Goal: Register for event/course

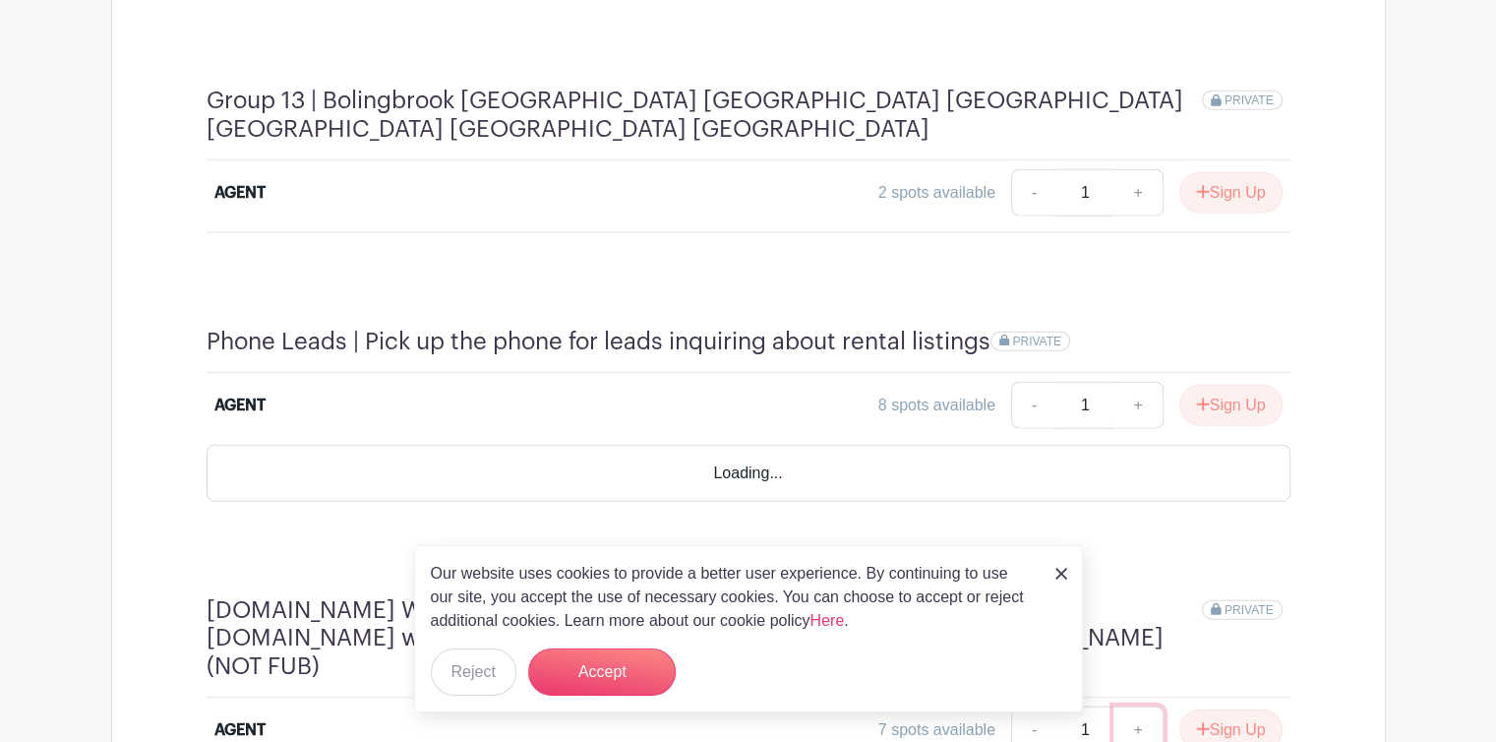
click at [1135, 706] on link "+" at bounding box center [1137, 729] width 49 height 47
type input "2"
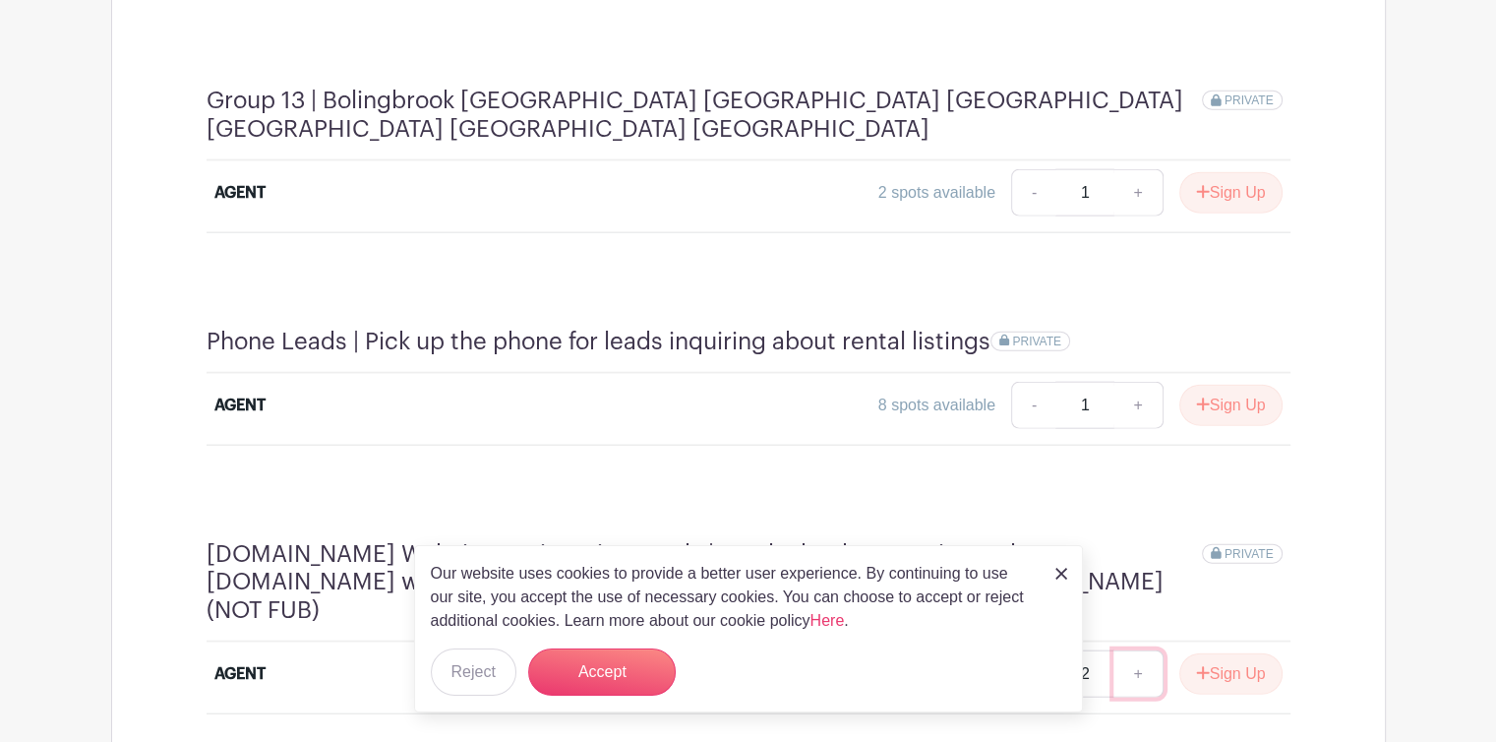
scroll to position [4490, 0]
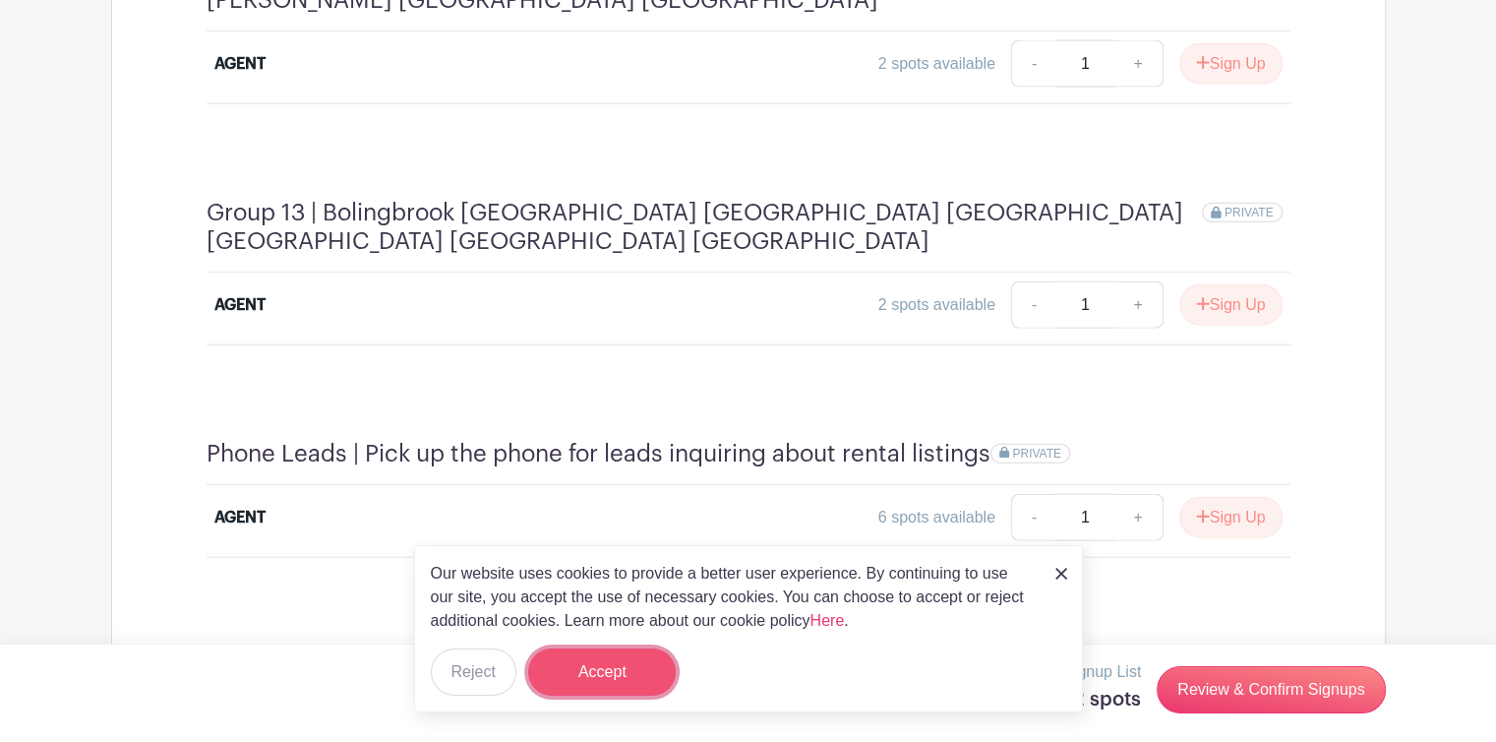
click at [639, 670] on button "Accept" at bounding box center [602, 671] width 148 height 47
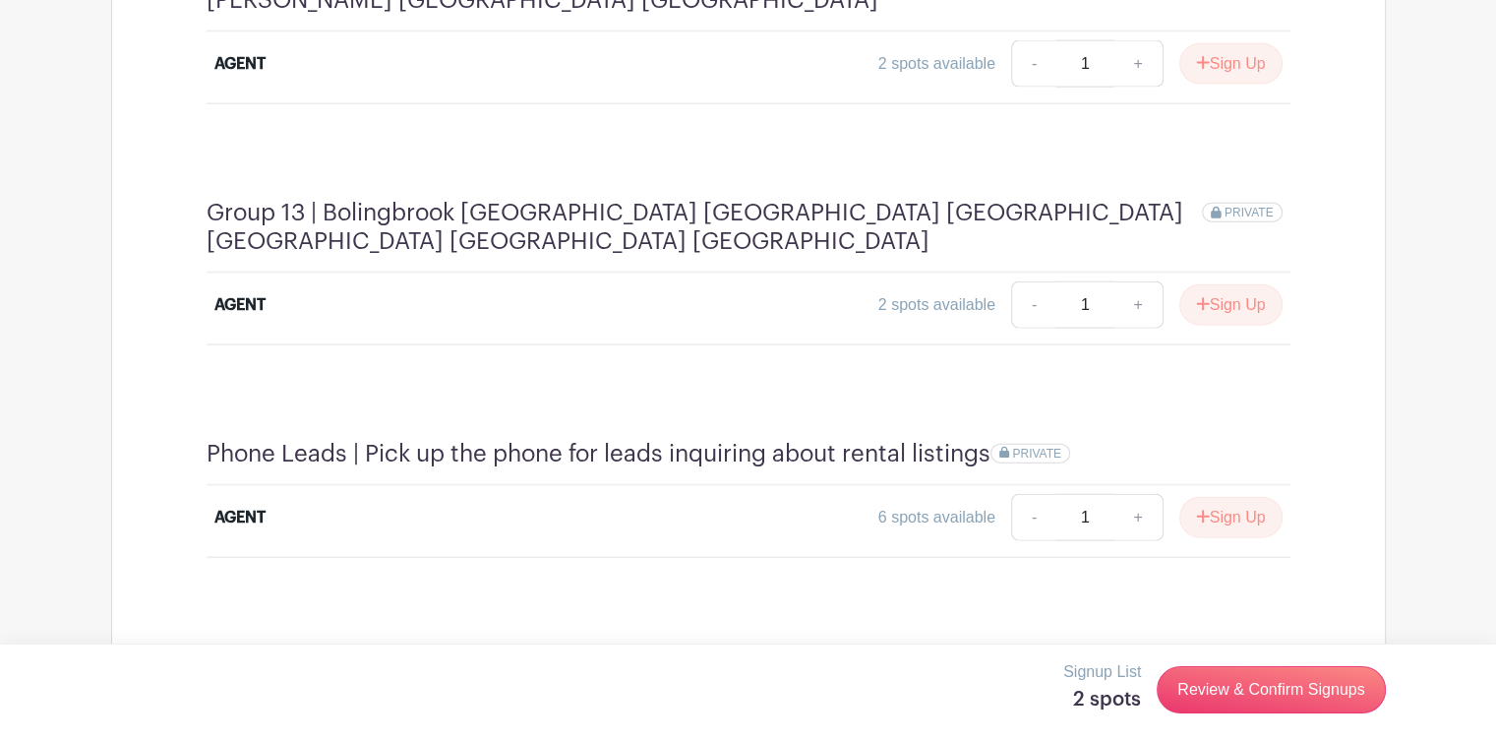
scroll to position [4485, 0]
click at [1208, 674] on link "Review & Confirm Signups" at bounding box center [1271, 689] width 228 height 47
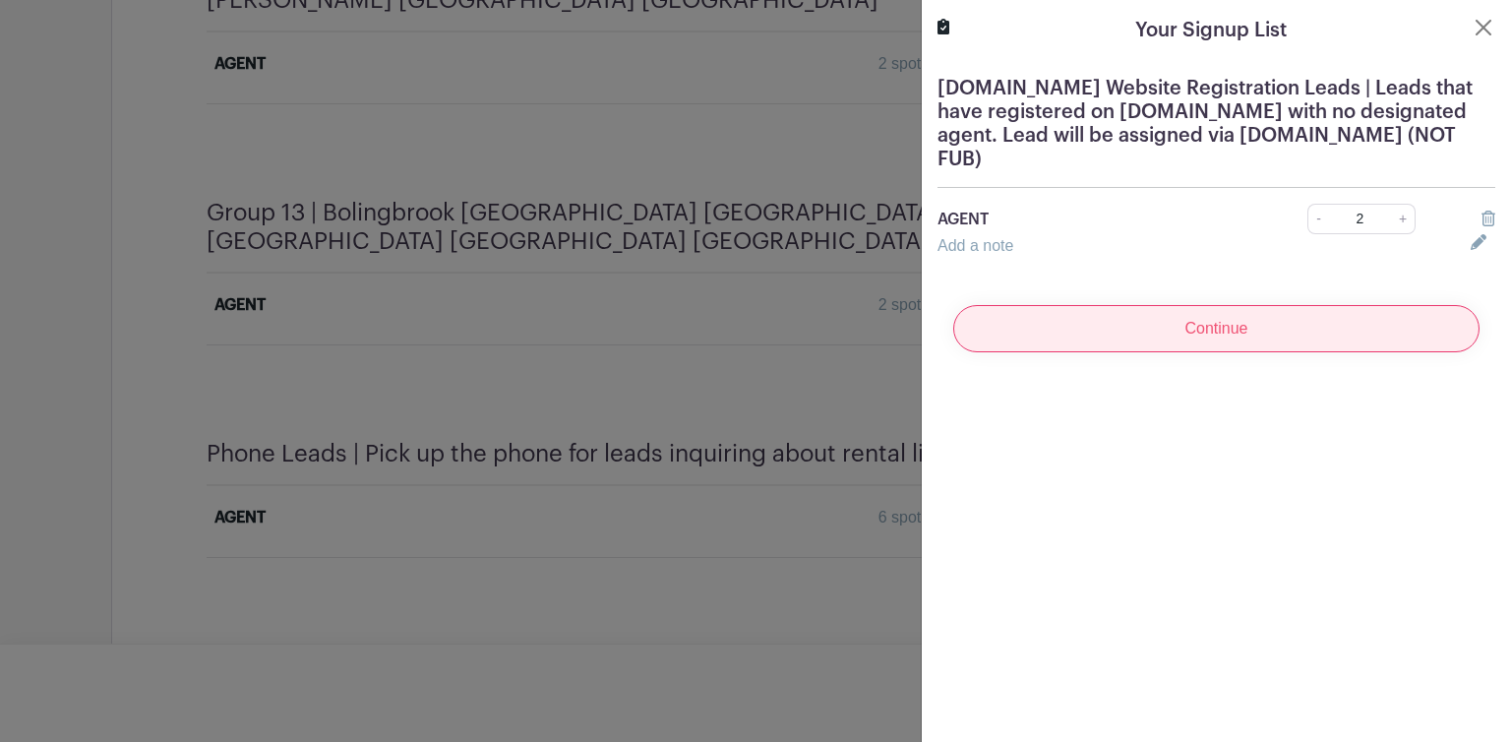
click at [1312, 339] on input "Continue" at bounding box center [1216, 328] width 526 height 47
click at [1312, 339] on div "Continue" at bounding box center [1216, 328] width 558 height 79
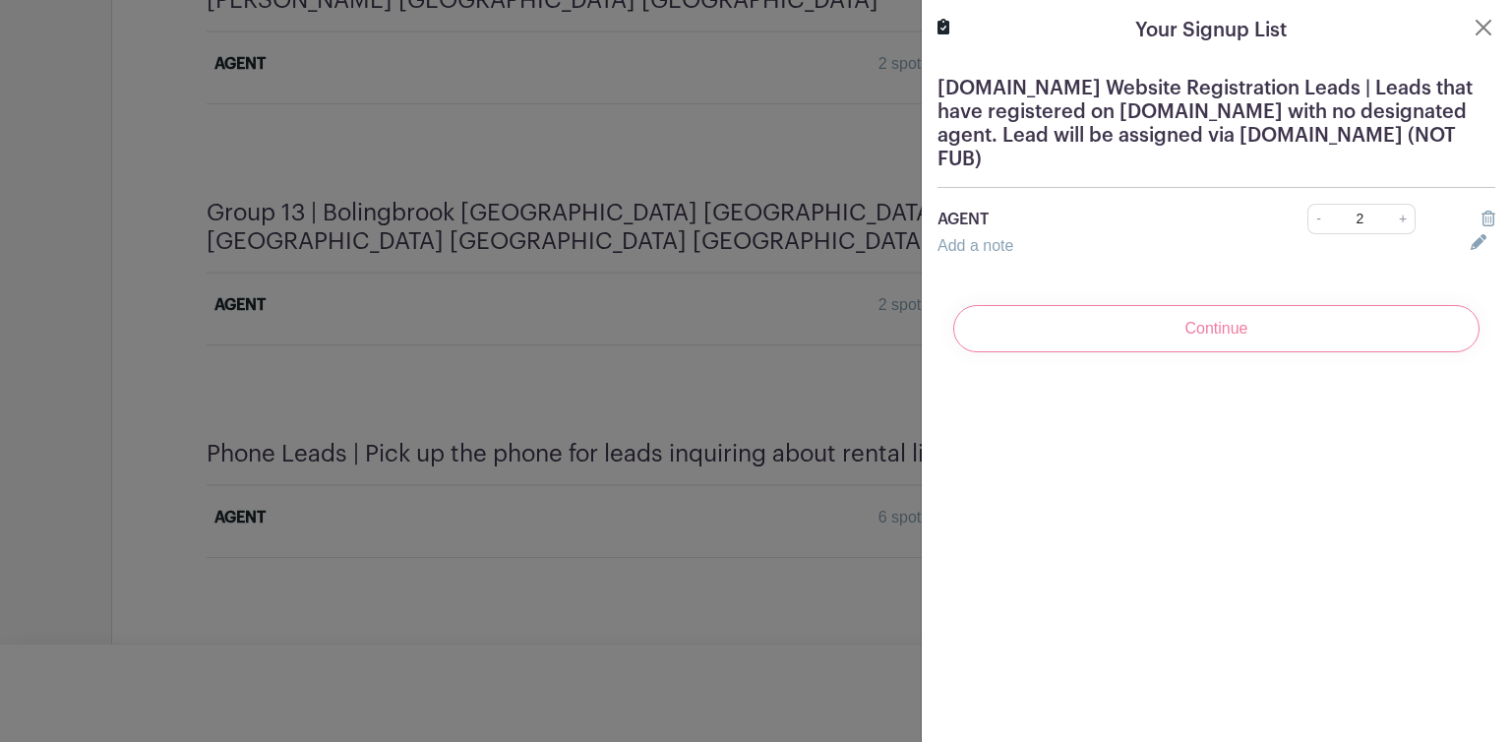
click at [1189, 320] on div "Continue" at bounding box center [1216, 328] width 558 height 79
click at [1481, 219] on icon at bounding box center [1488, 218] width 14 height 16
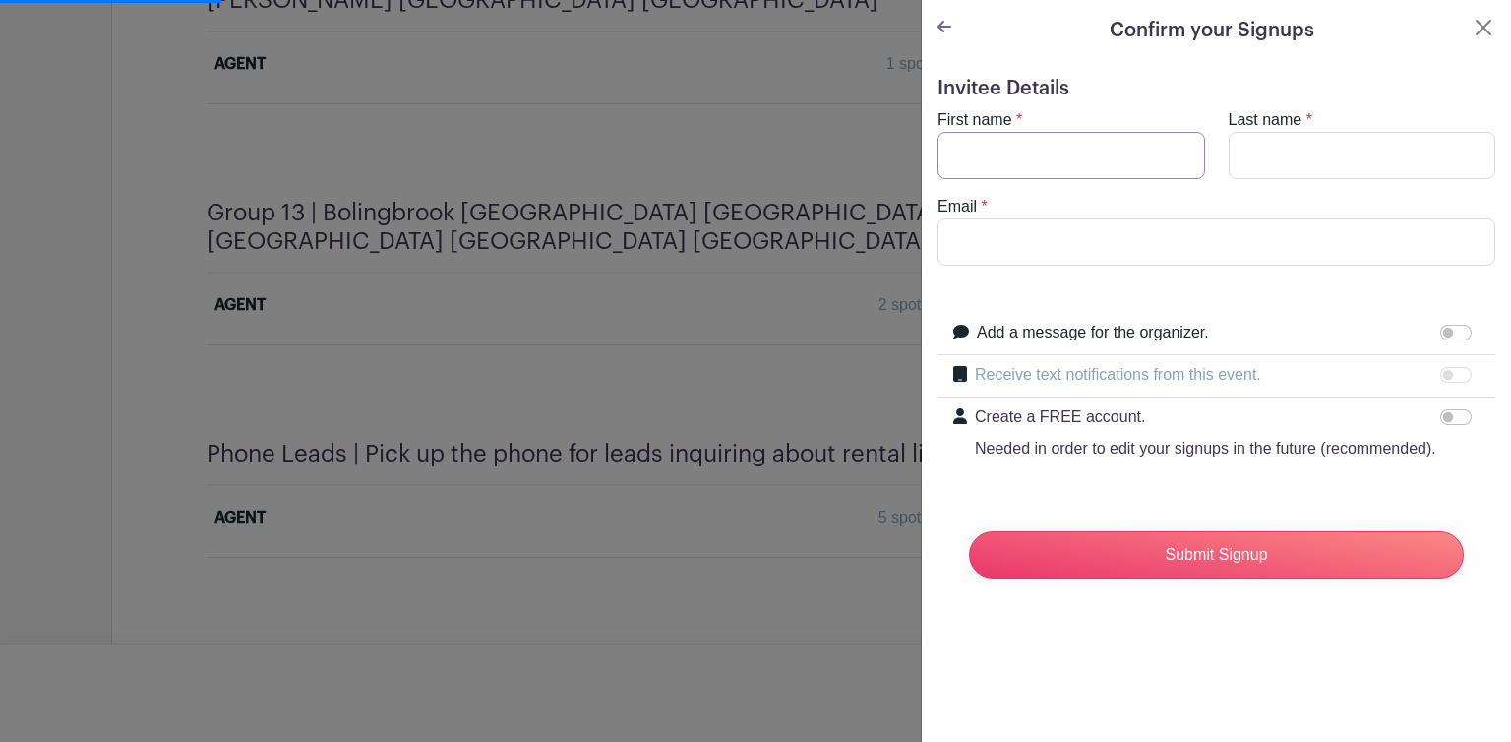
click at [1149, 156] on input "First name" at bounding box center [1071, 155] width 268 height 47
type input "Deny"
click at [1302, 162] on input "Last name" at bounding box center [1362, 155] width 268 height 47
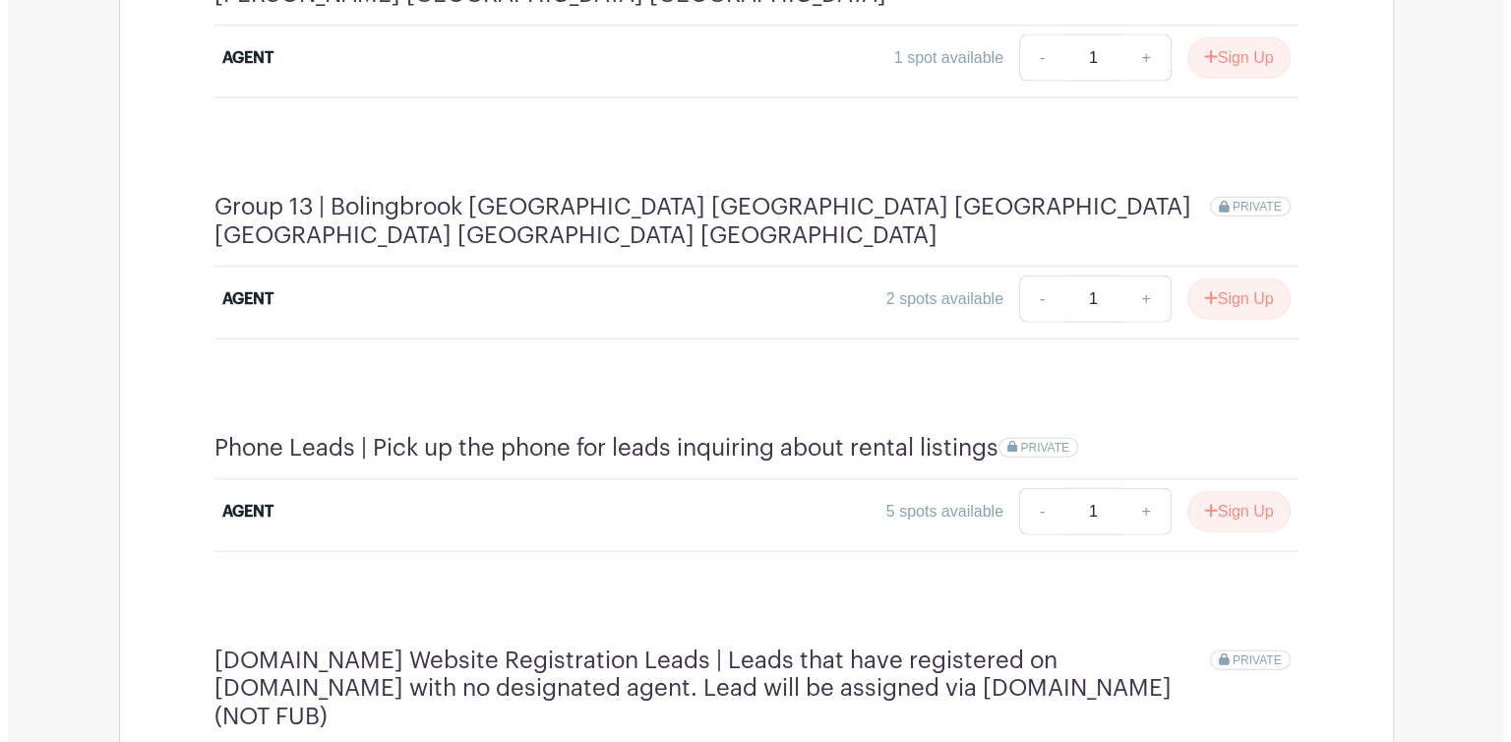
scroll to position [4473, 0]
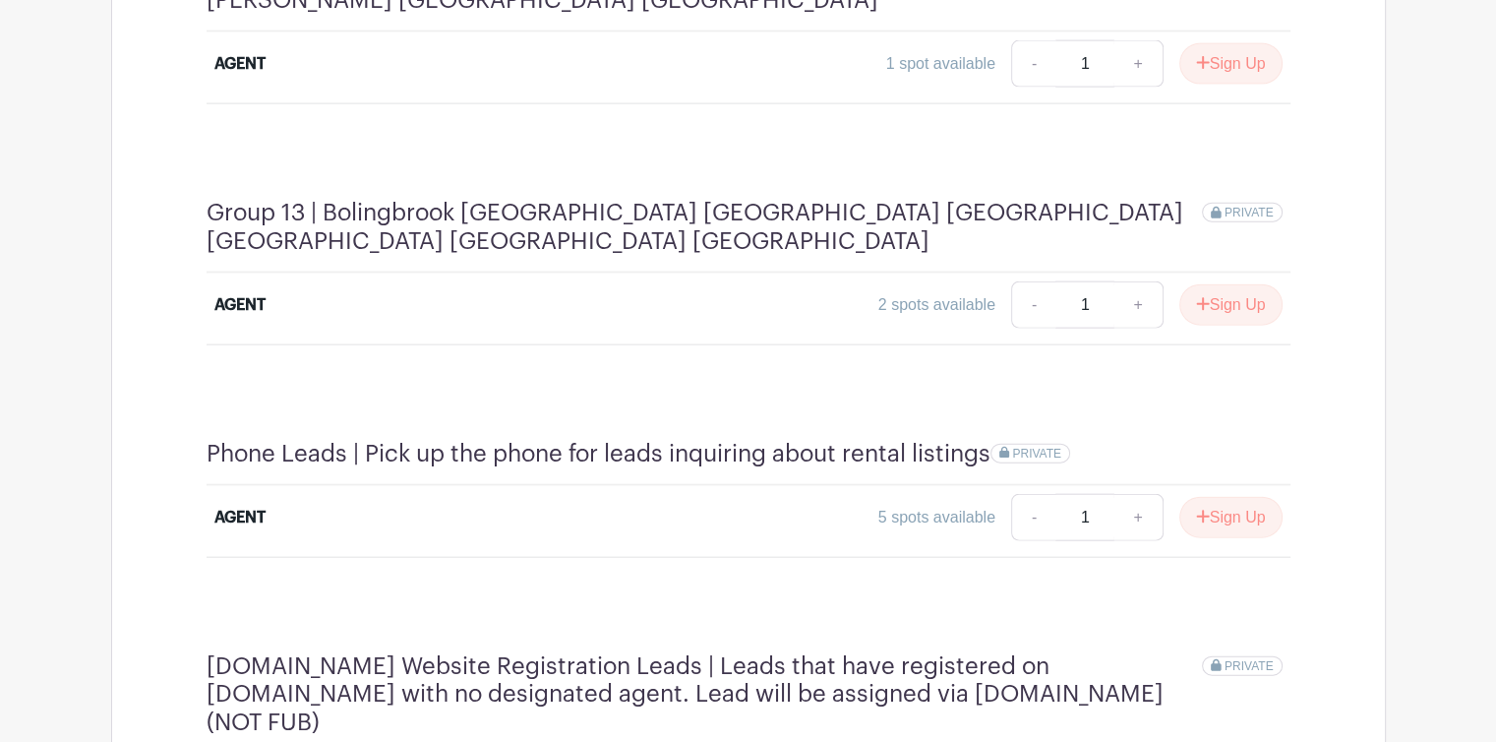
drag, startPoint x: 1213, startPoint y: 544, endPoint x: 1374, endPoint y: 442, distance: 191.0
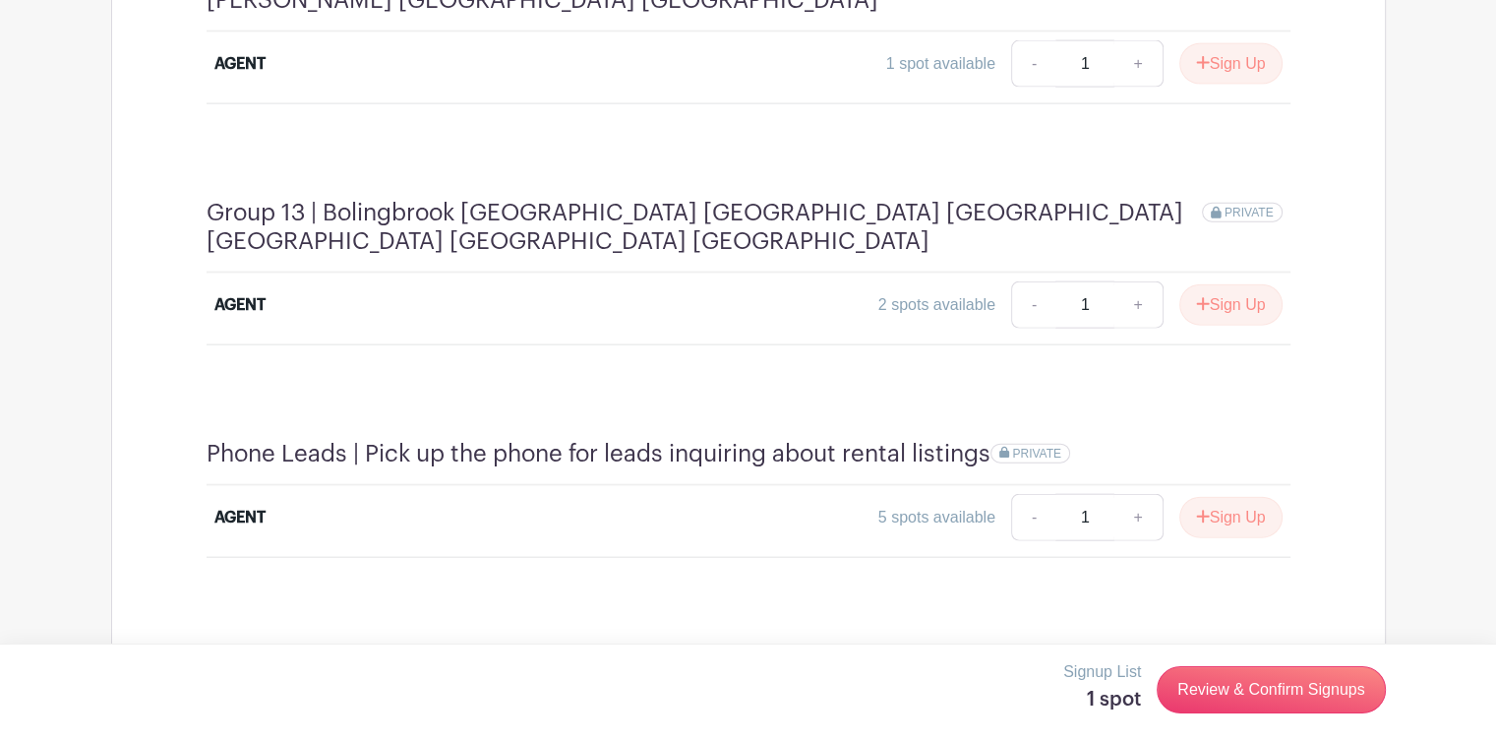
click at [1216, 684] on link "Review & Confirm Signups" at bounding box center [1271, 689] width 228 height 47
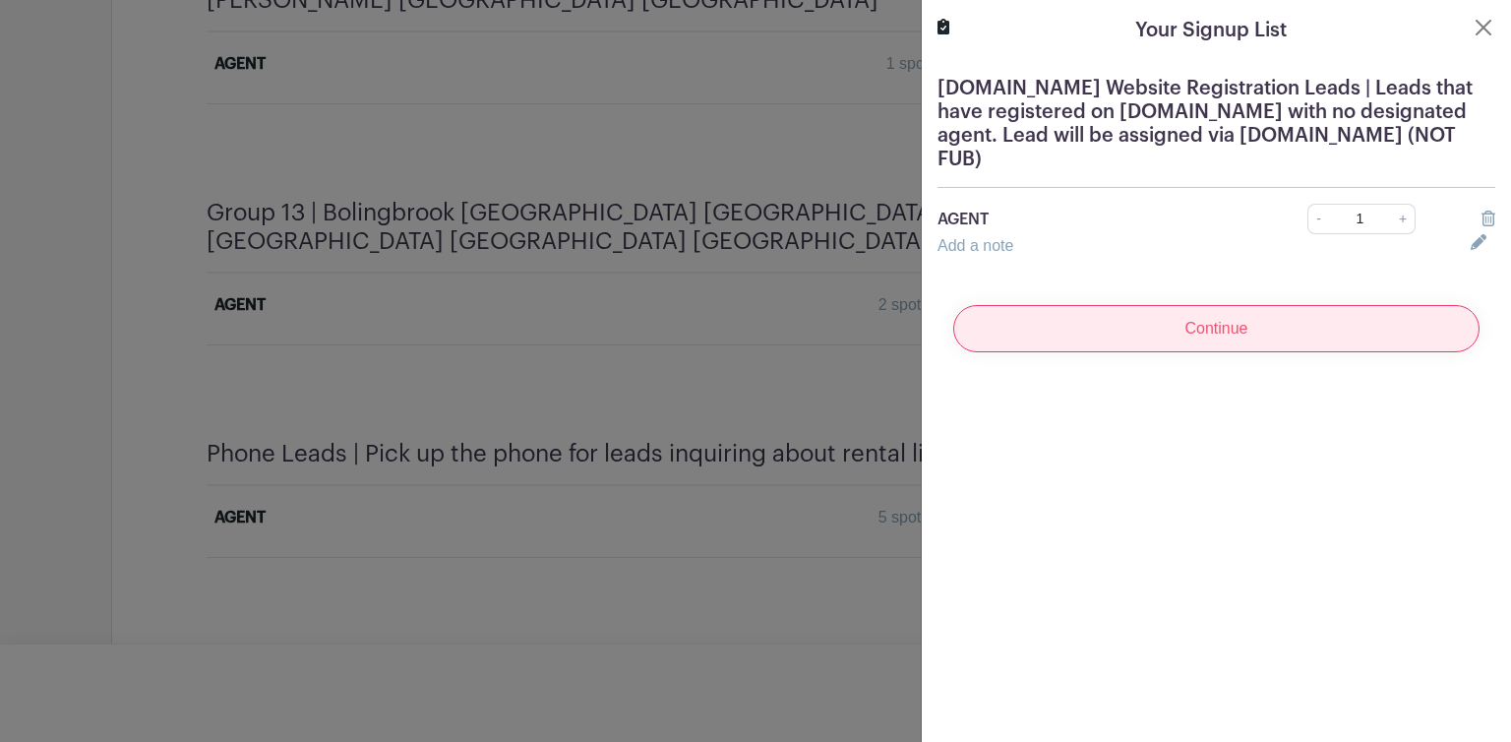
click at [1218, 328] on input "Continue" at bounding box center [1216, 328] width 526 height 47
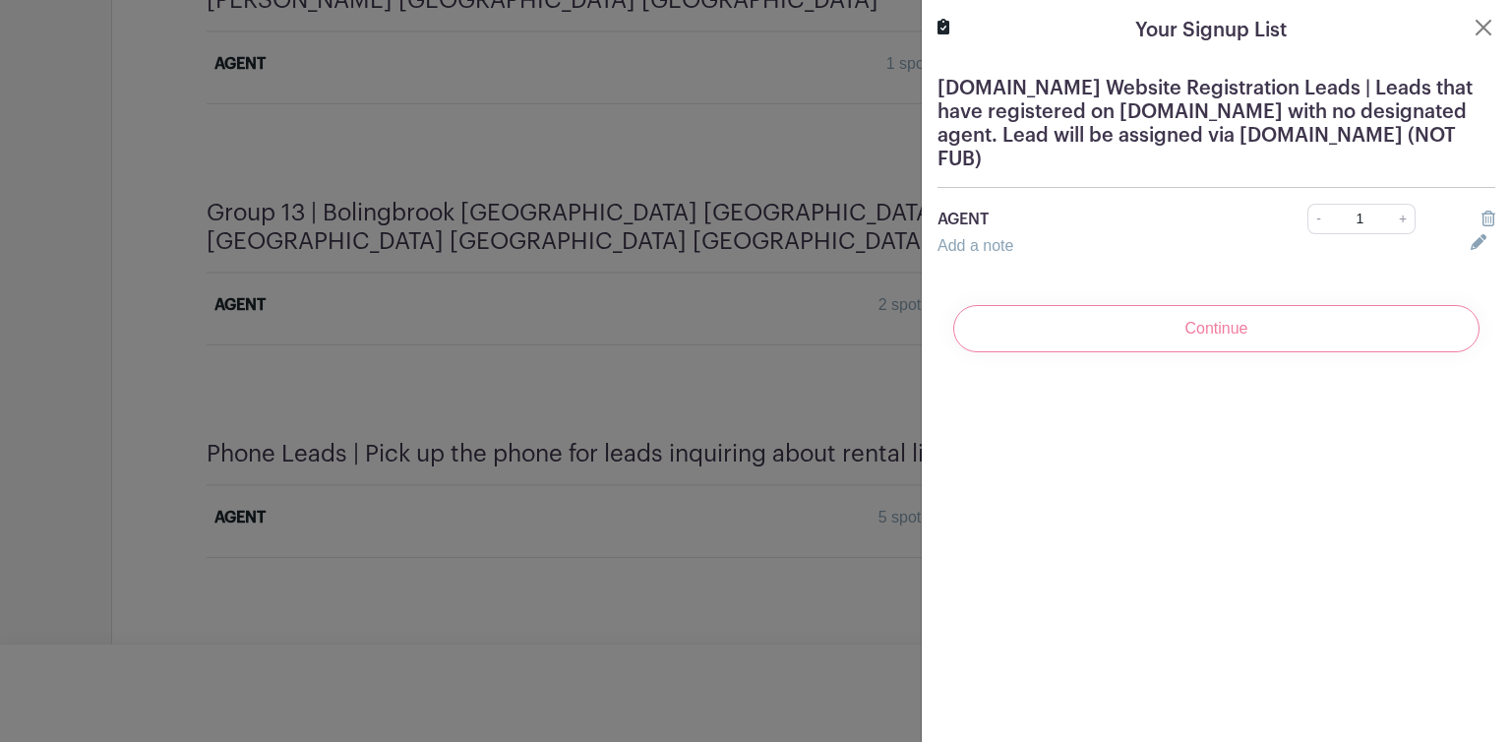
click at [1212, 324] on div "Continue" at bounding box center [1216, 328] width 558 height 79
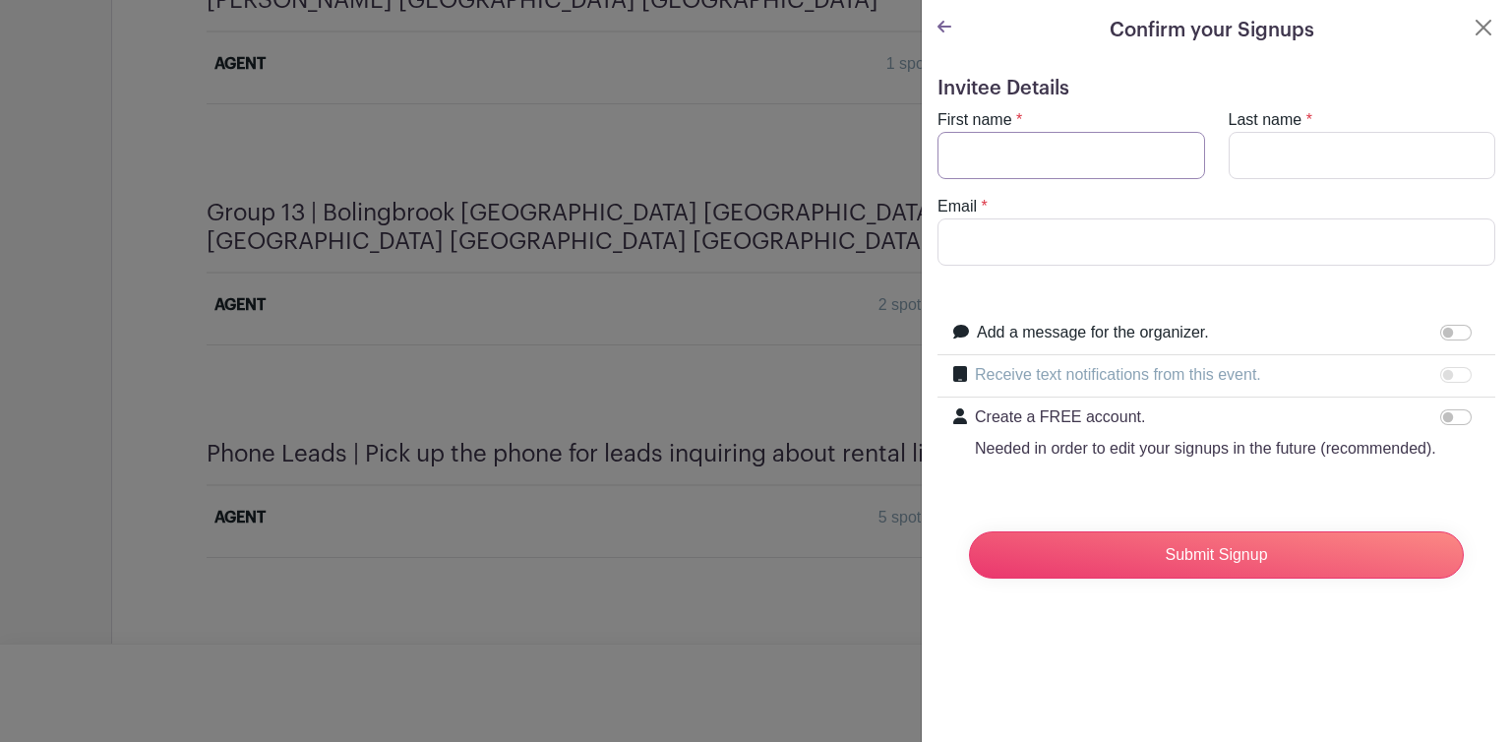
click at [1089, 151] on input "First name" at bounding box center [1071, 155] width 268 height 47
click at [1084, 202] on div "Email *" at bounding box center [1215, 230] width 581 height 71
click at [1096, 159] on input "First name" at bounding box center [1071, 155] width 268 height 47
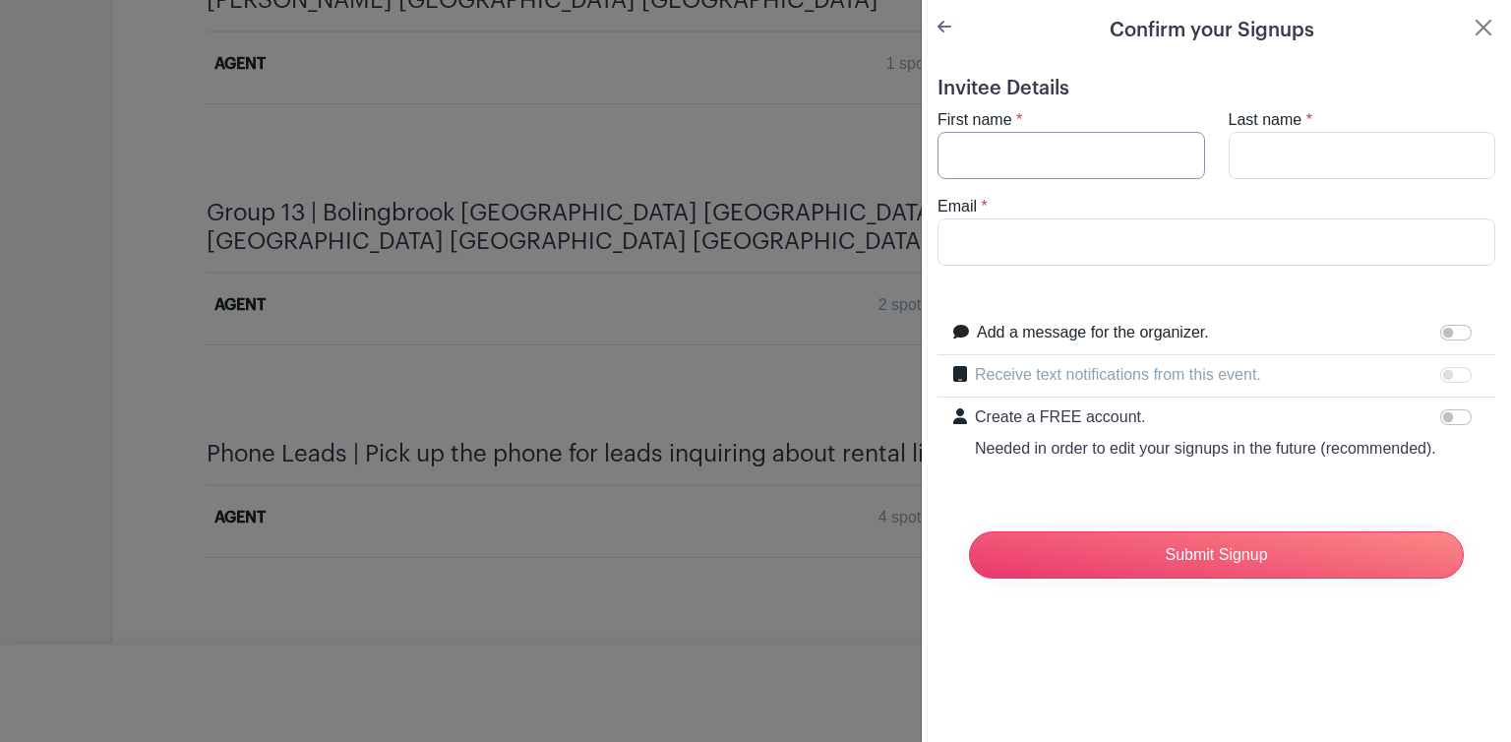
type input "Deny"
click at [1331, 147] on input "Last name" at bounding box center [1362, 155] width 268 height 47
type input "[PERSON_NAME]"
click at [1192, 248] on input "Email" at bounding box center [1216, 241] width 558 height 47
type input "[EMAIL_ADDRESS][DOMAIN_NAME]"
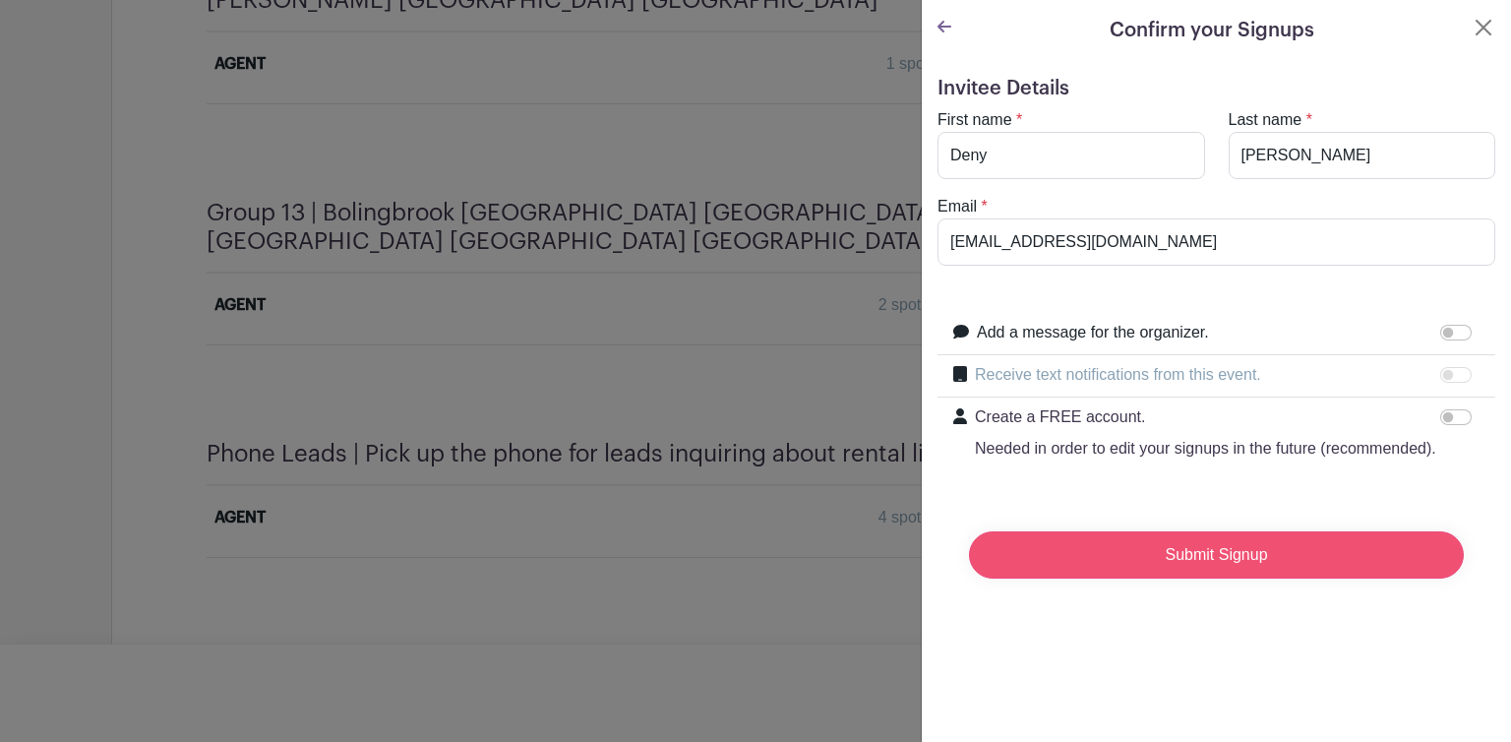
click at [1155, 577] on input "Submit Signup" at bounding box center [1216, 554] width 495 height 47
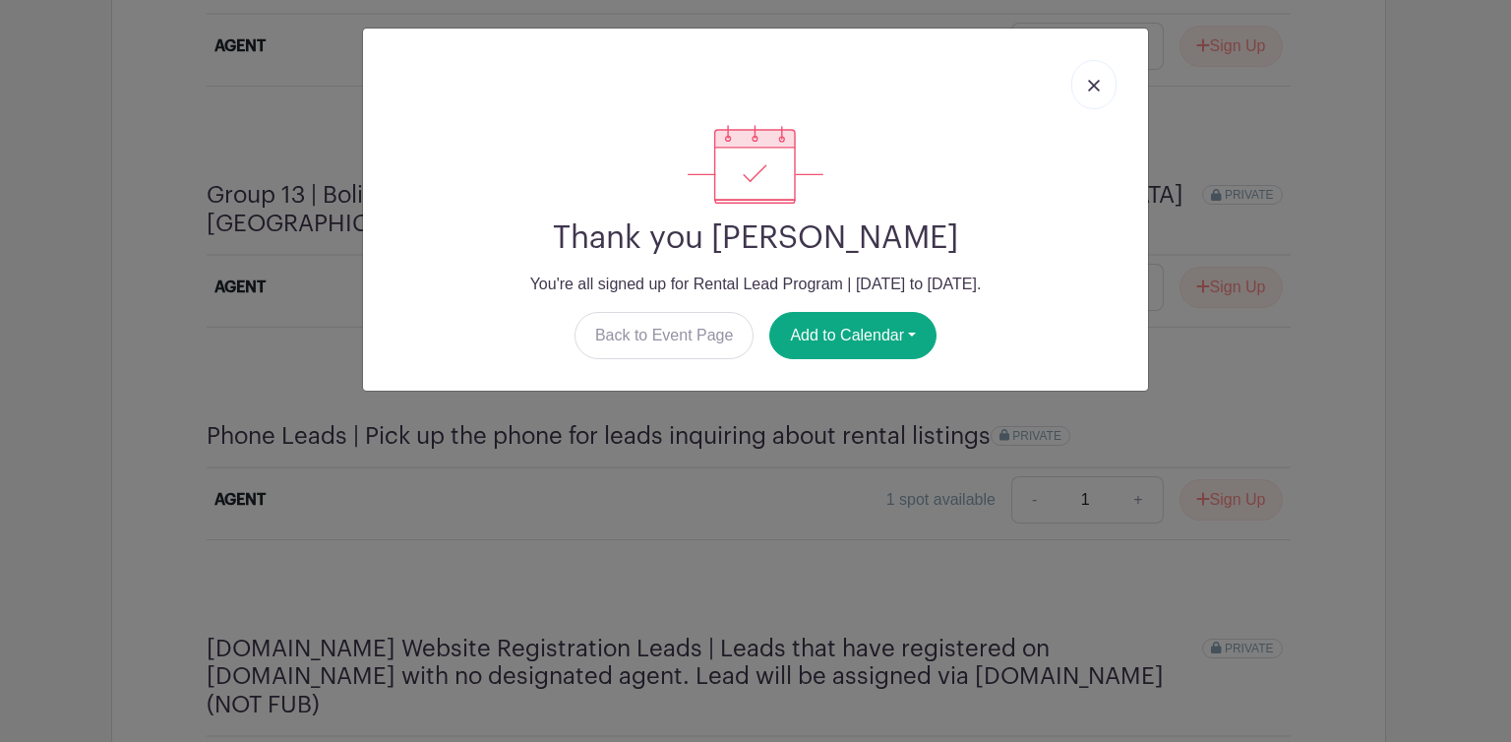
scroll to position [4461, 0]
